Goal: Use online tool/utility: Utilize a website feature to perform a specific function

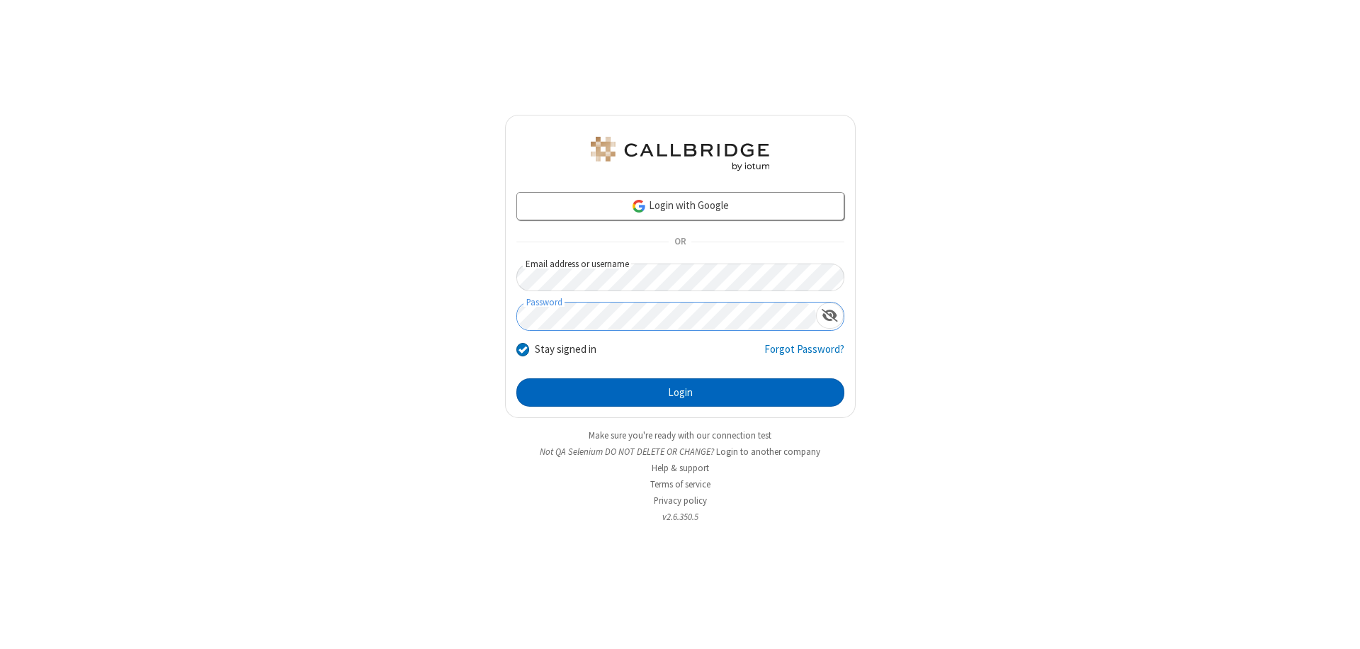
click at [680, 392] on button "Login" at bounding box center [680, 392] width 328 height 28
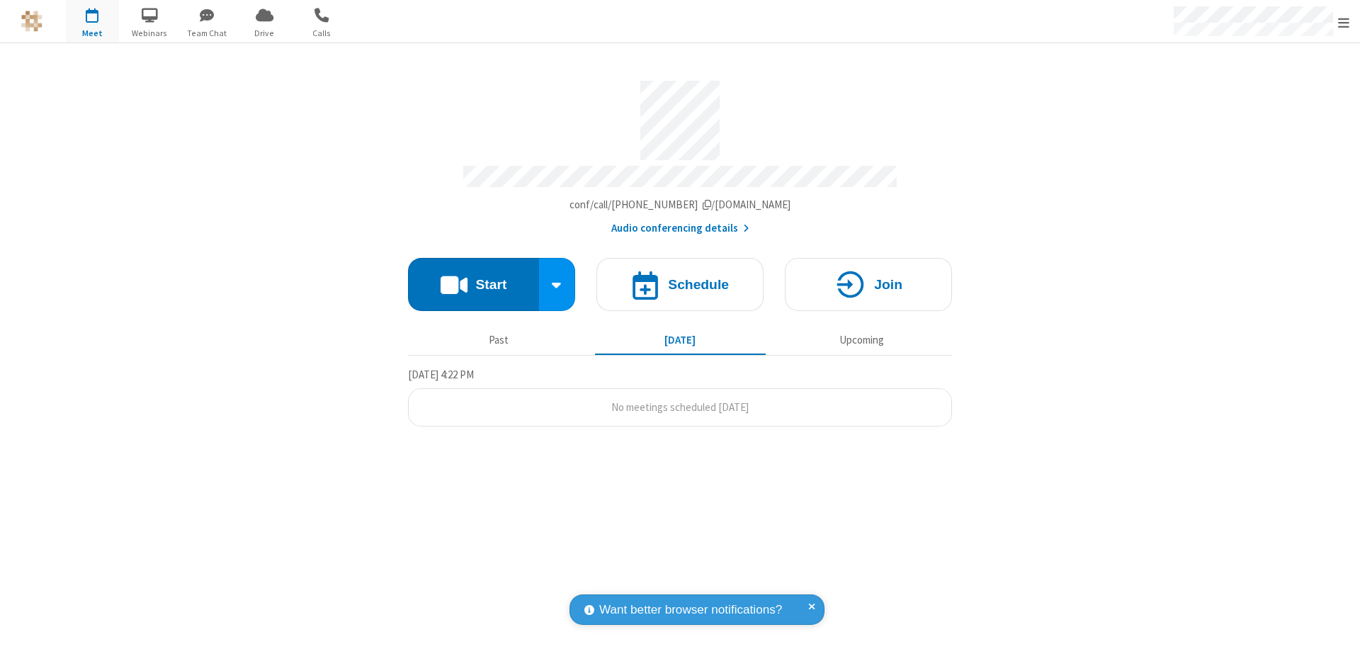
click at [473, 278] on button "Start" at bounding box center [473, 284] width 131 height 53
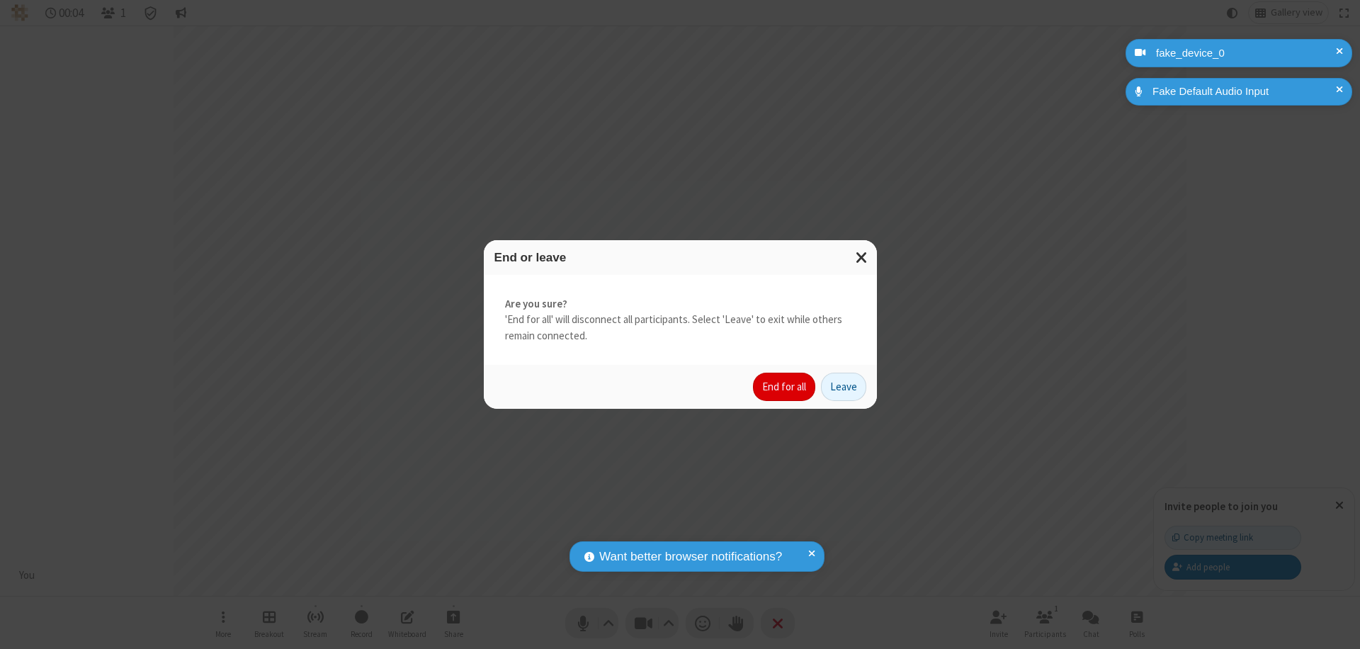
click at [785, 387] on button "End for all" at bounding box center [784, 386] width 62 height 28
